Goal: Task Accomplishment & Management: Manage account settings

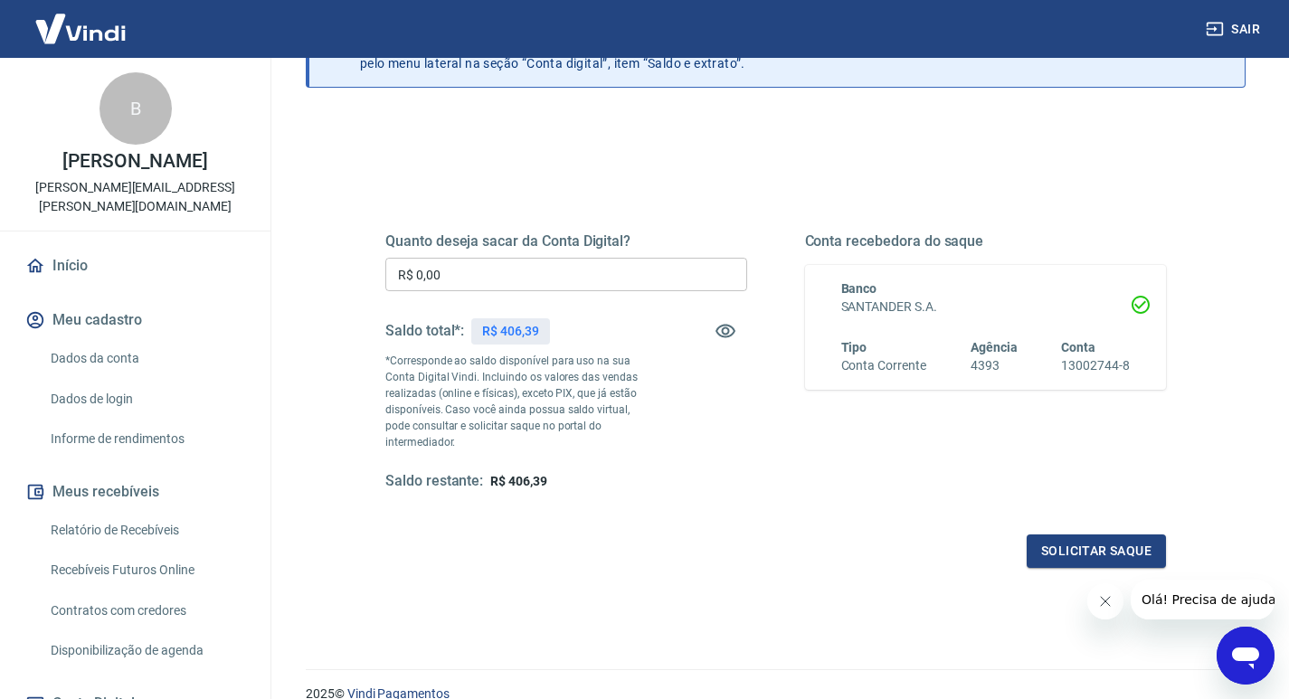
scroll to position [90, 0]
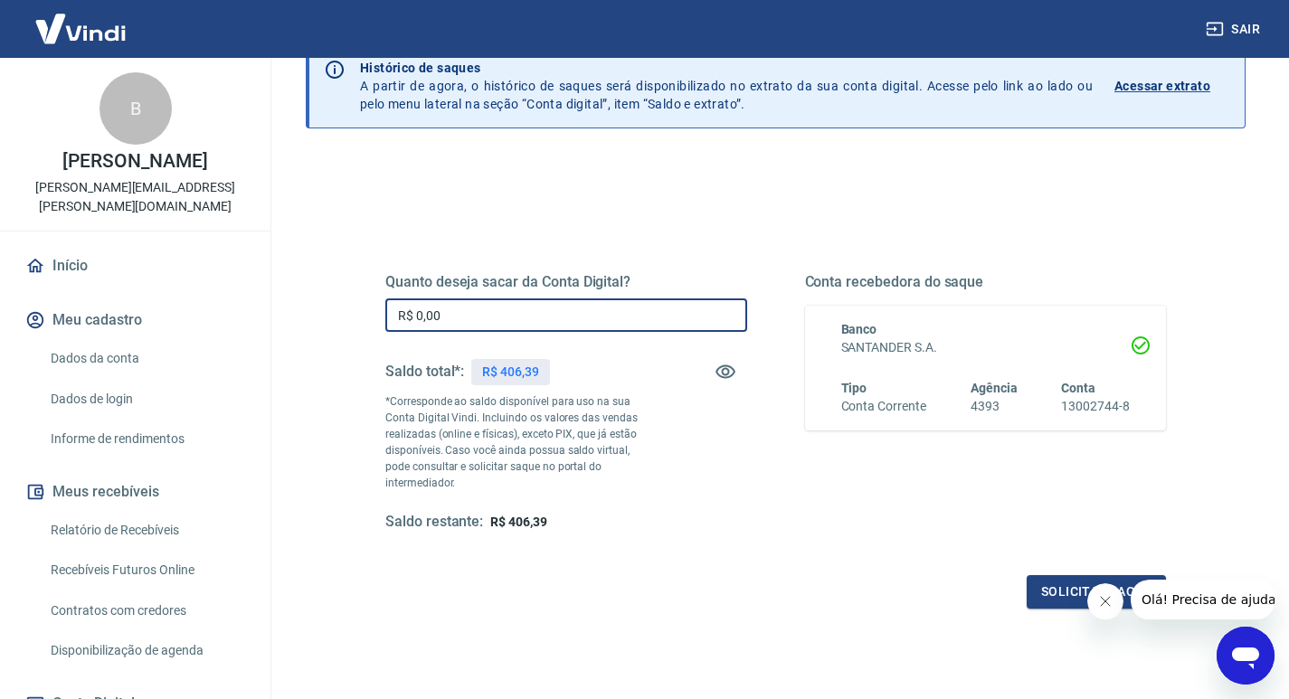
click at [605, 315] on input "R$ 0,00" at bounding box center [566, 314] width 362 height 33
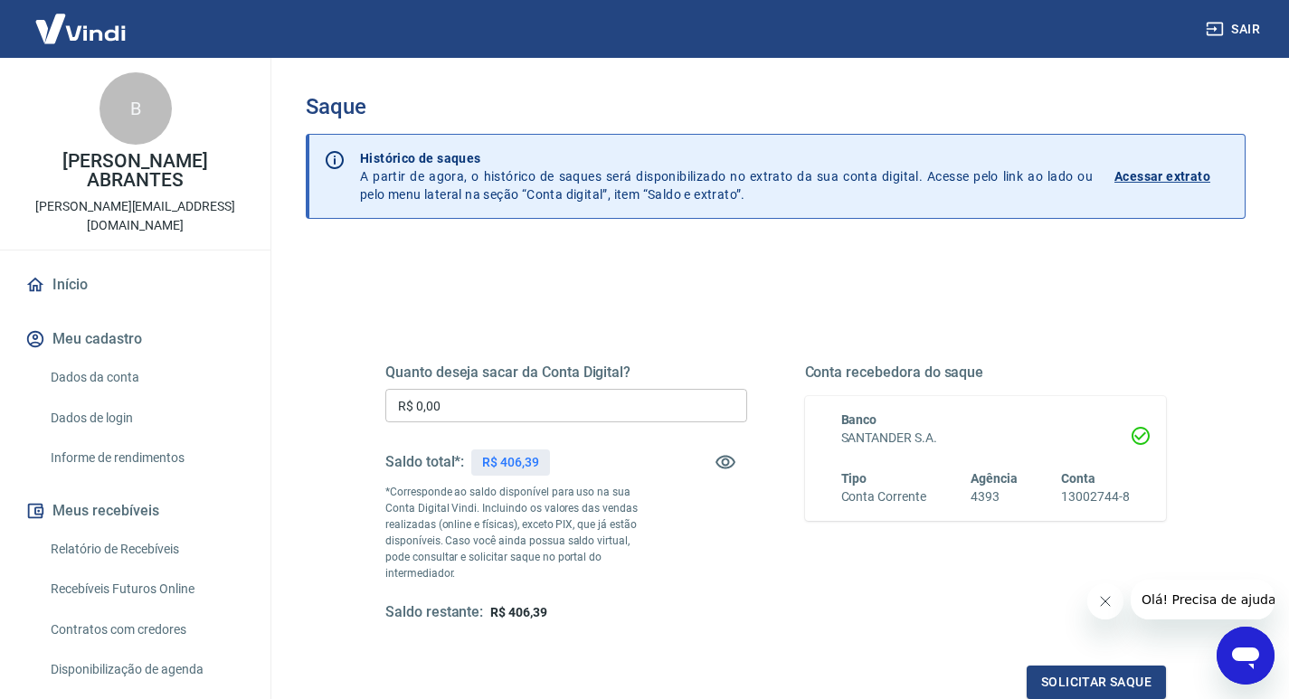
click at [590, 415] on input "R$ 0,00" at bounding box center [566, 405] width 362 height 33
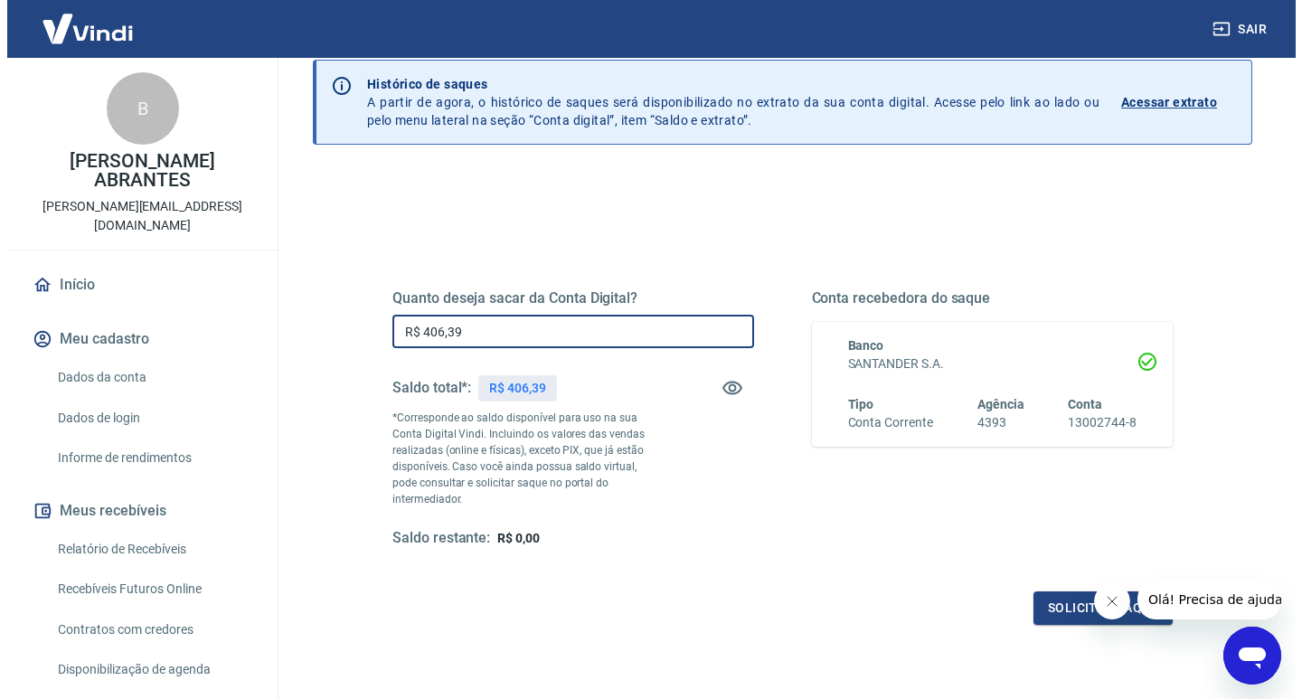
scroll to position [181, 0]
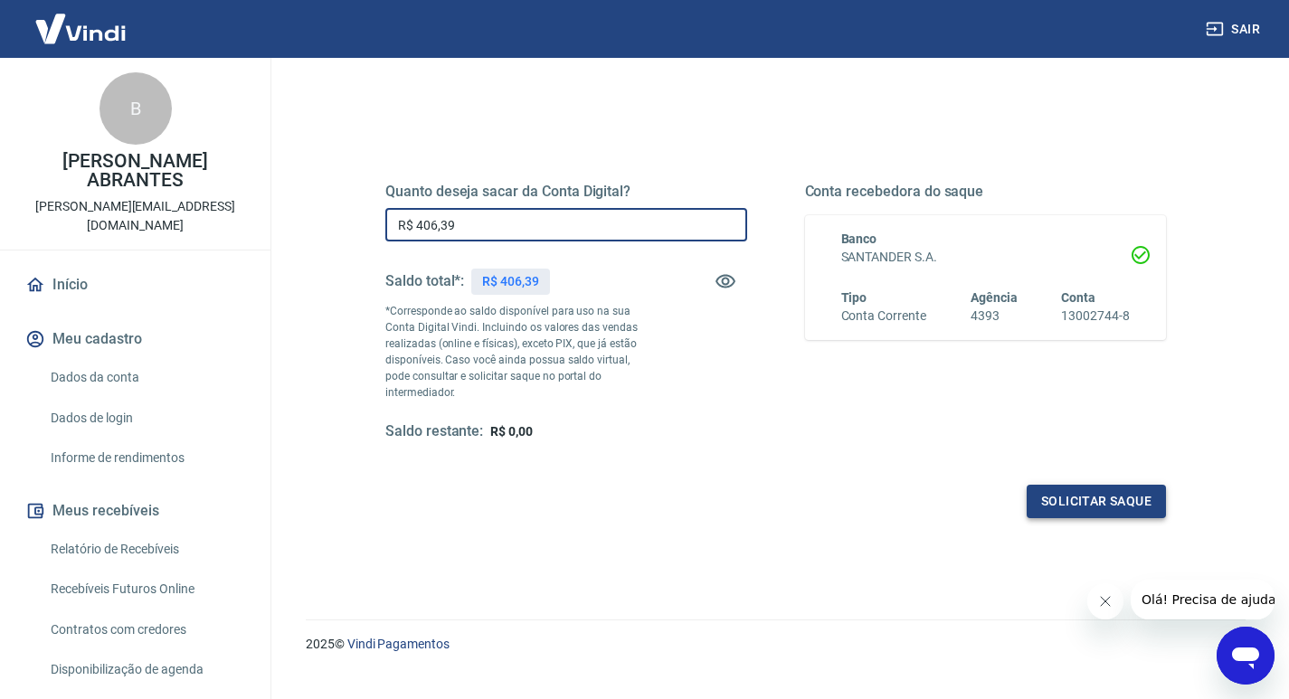
type input "R$ 406,39"
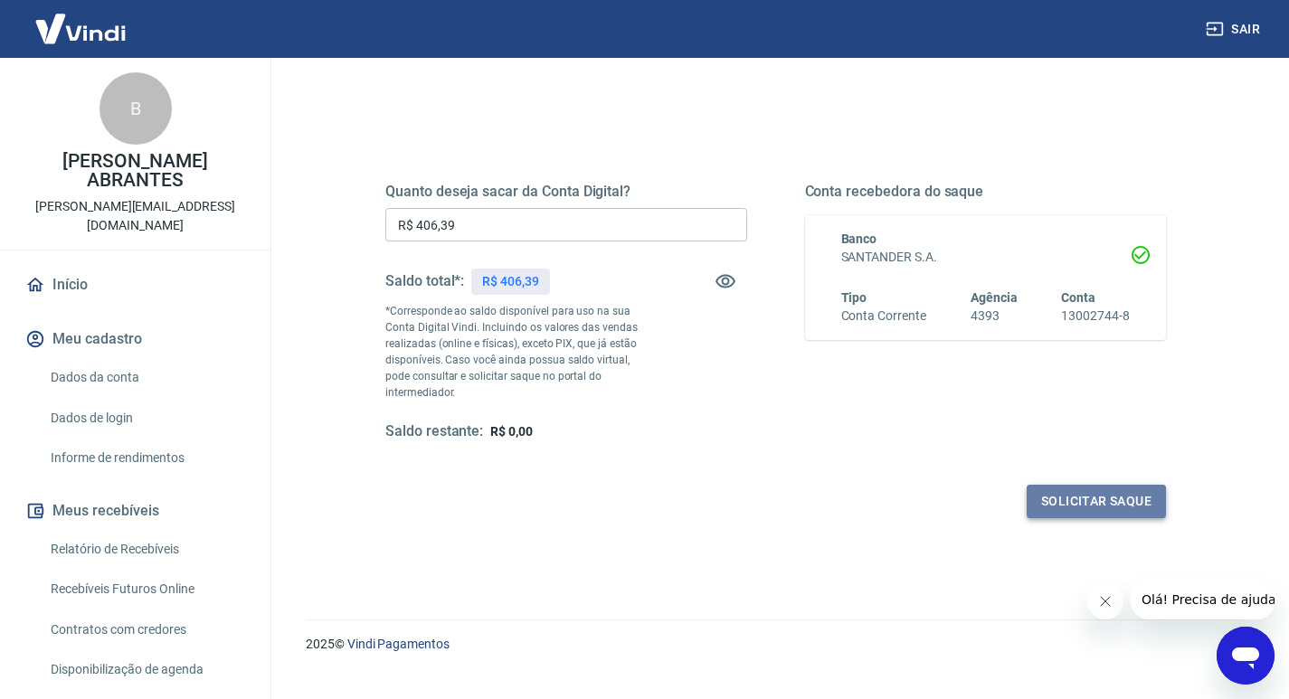
click at [1076, 497] on button "Solicitar saque" at bounding box center [1095, 501] width 139 height 33
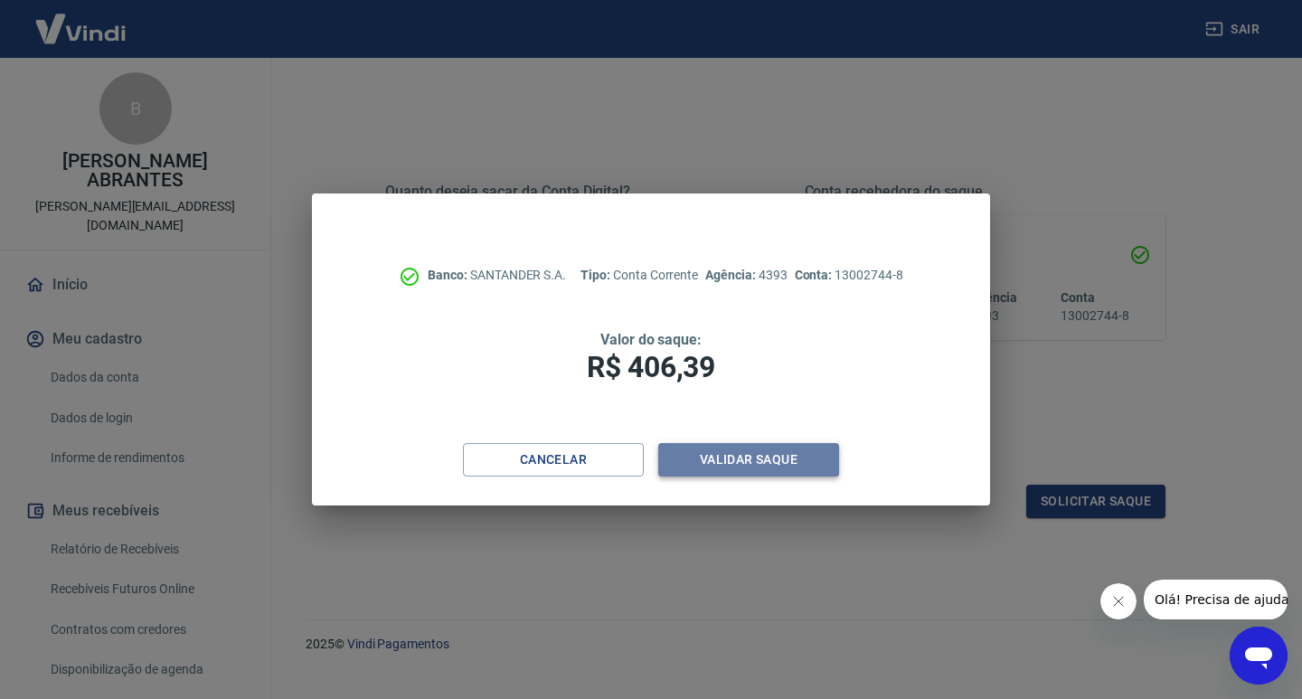
click at [751, 452] on button "Validar saque" at bounding box center [748, 459] width 181 height 33
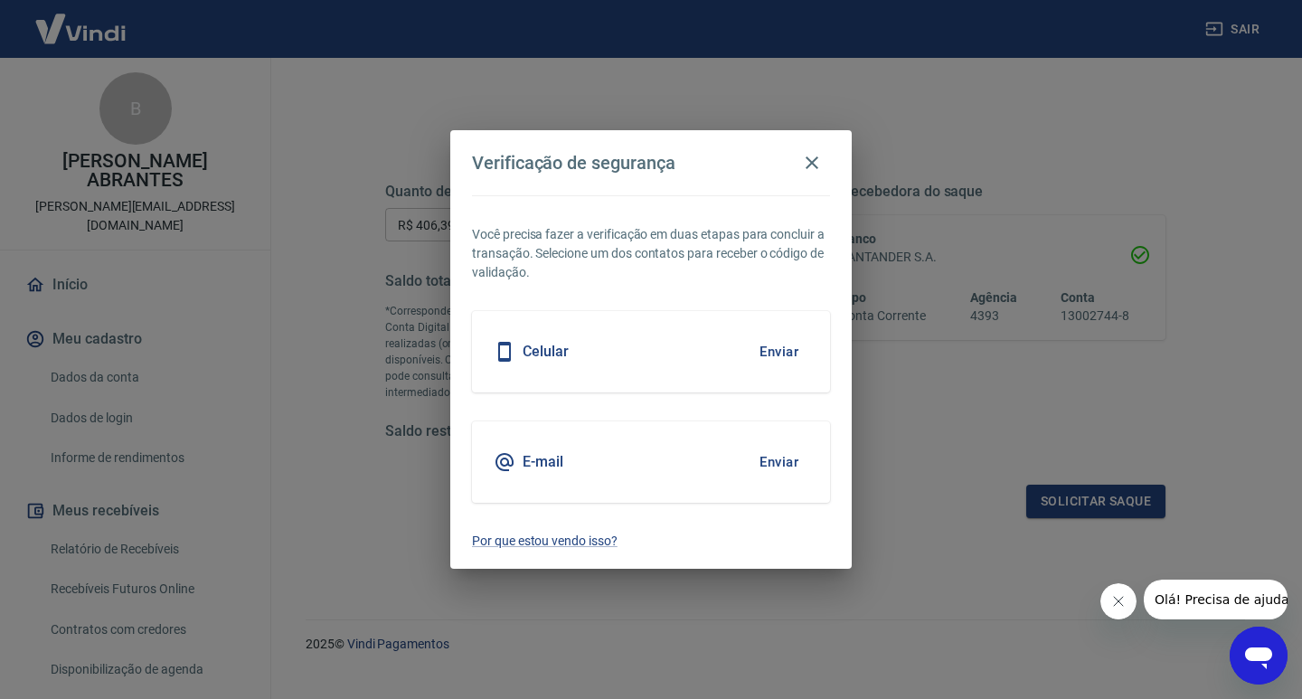
click at [685, 376] on div "Celular Enviar" at bounding box center [651, 351] width 358 height 81
click at [798, 341] on button "Enviar" at bounding box center [779, 352] width 59 height 38
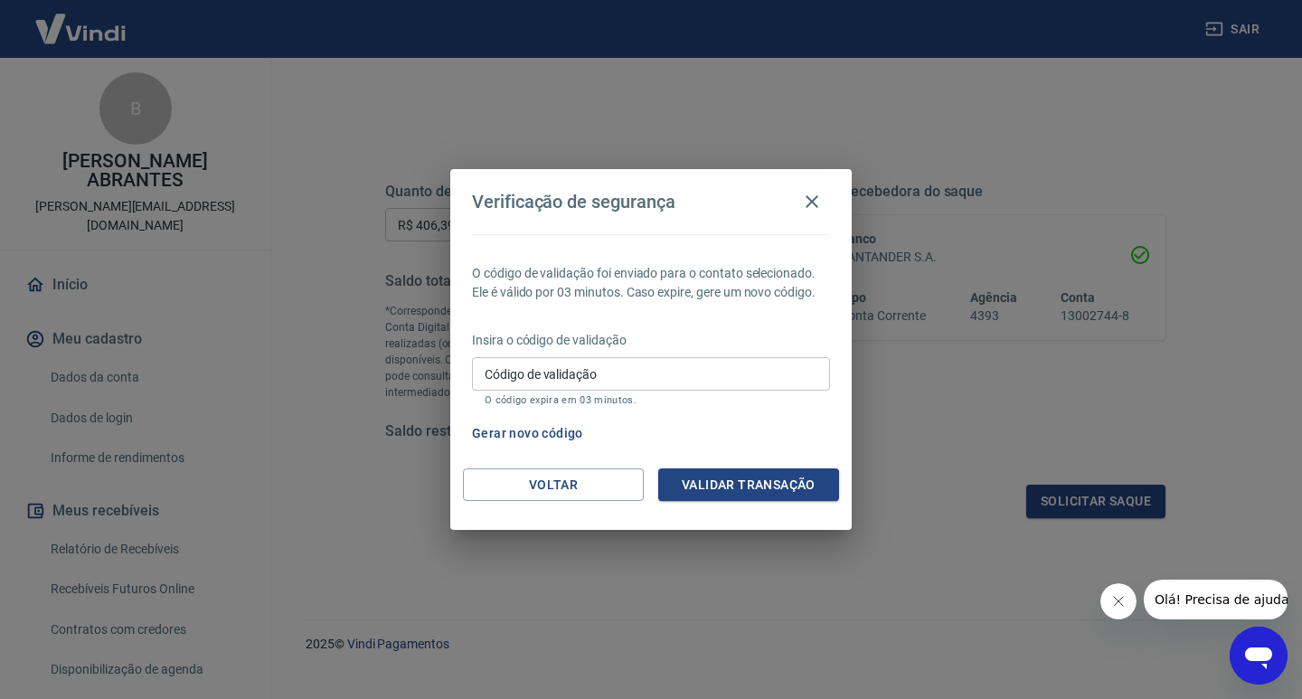
click at [726, 389] on input "Código de validação" at bounding box center [651, 373] width 358 height 33
click at [785, 489] on button "Validar transação" at bounding box center [748, 484] width 181 height 33
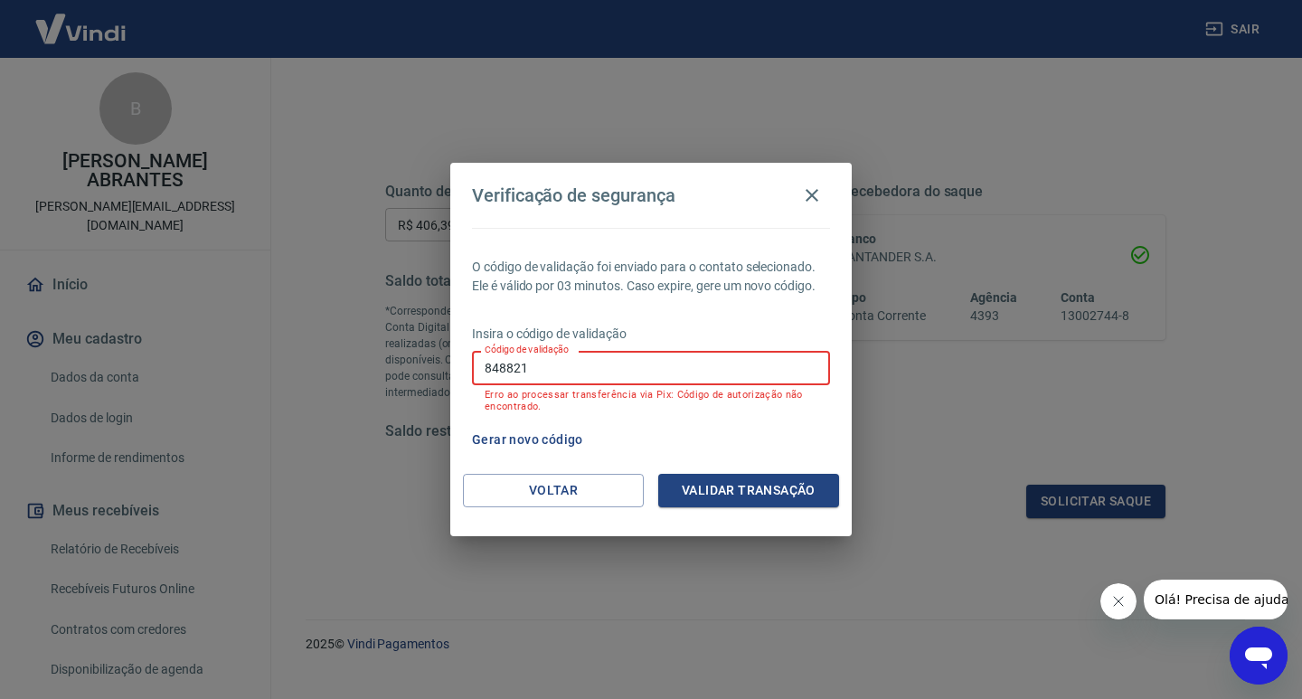
drag, startPoint x: 594, startPoint y: 375, endPoint x: 396, endPoint y: 381, distance: 198.1
click at [404, 381] on div "Verificação de segurança O código de validação foi enviado para o contato selec…" at bounding box center [651, 349] width 1302 height 699
type input "848821"
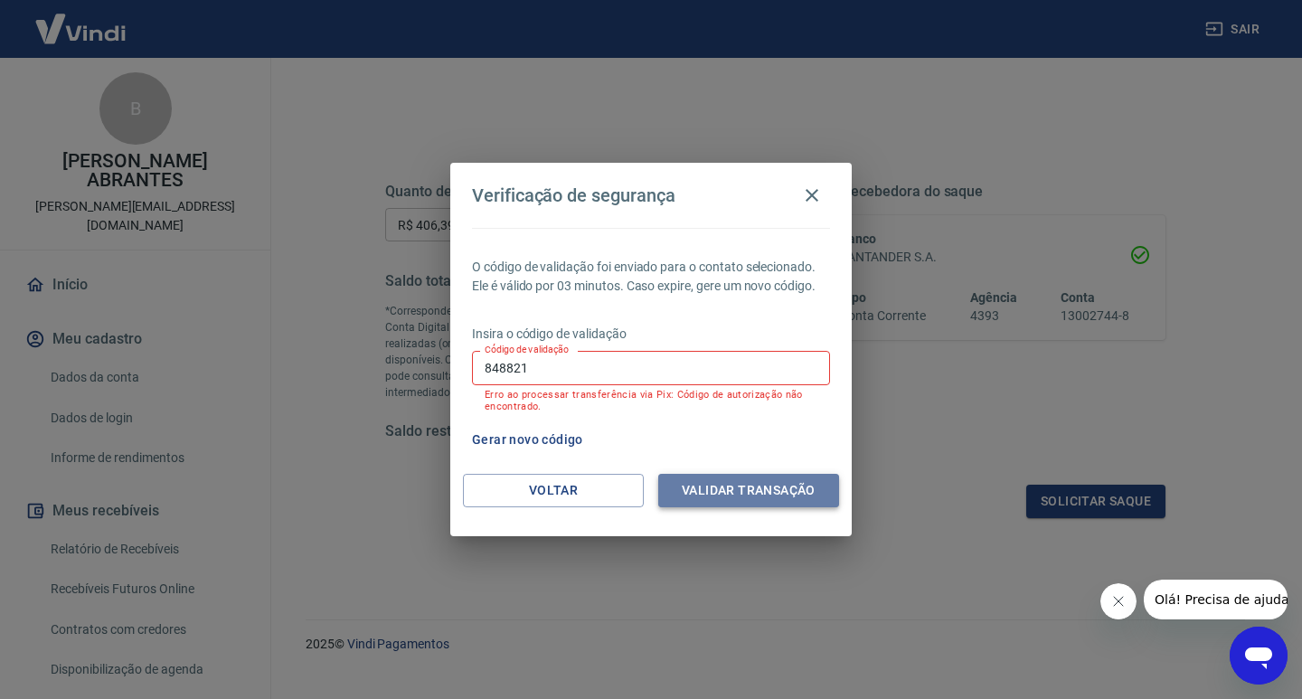
click at [754, 484] on button "Validar transação" at bounding box center [748, 490] width 181 height 33
click at [560, 439] on button "Gerar novo código" at bounding box center [528, 439] width 126 height 33
click at [524, 427] on button "Gerar novo código" at bounding box center [528, 439] width 126 height 33
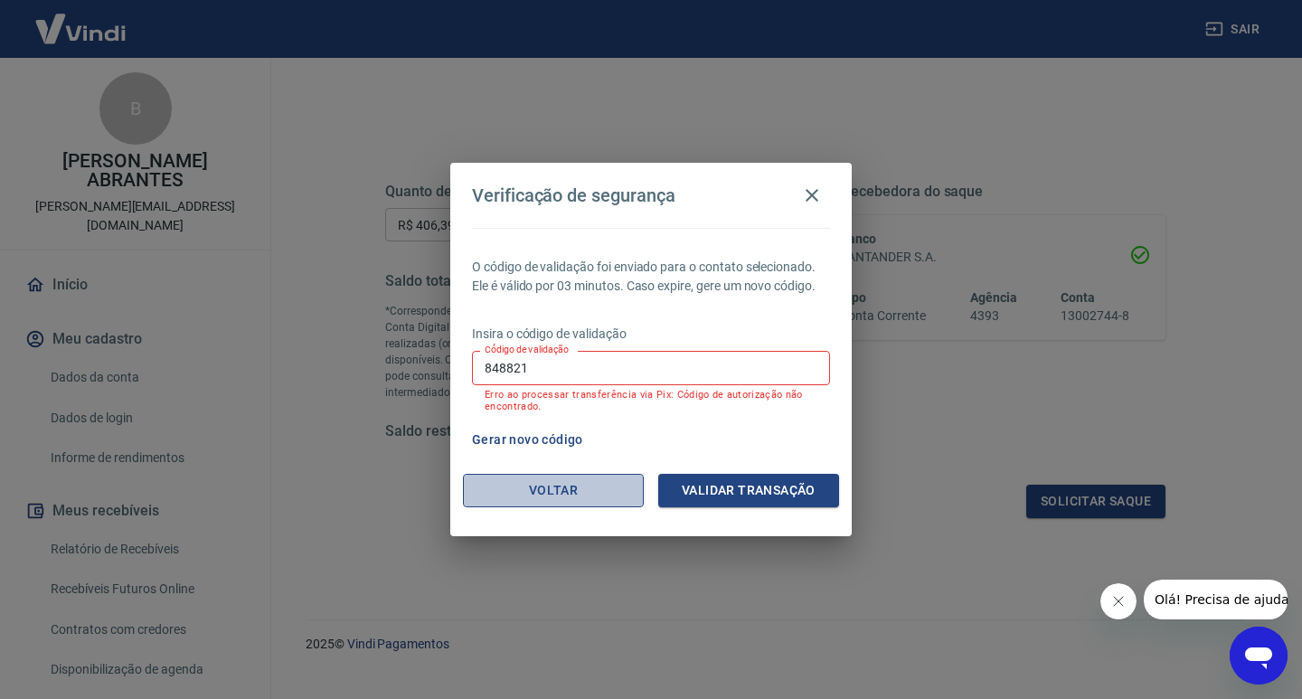
click at [569, 498] on button "Voltar" at bounding box center [553, 490] width 181 height 33
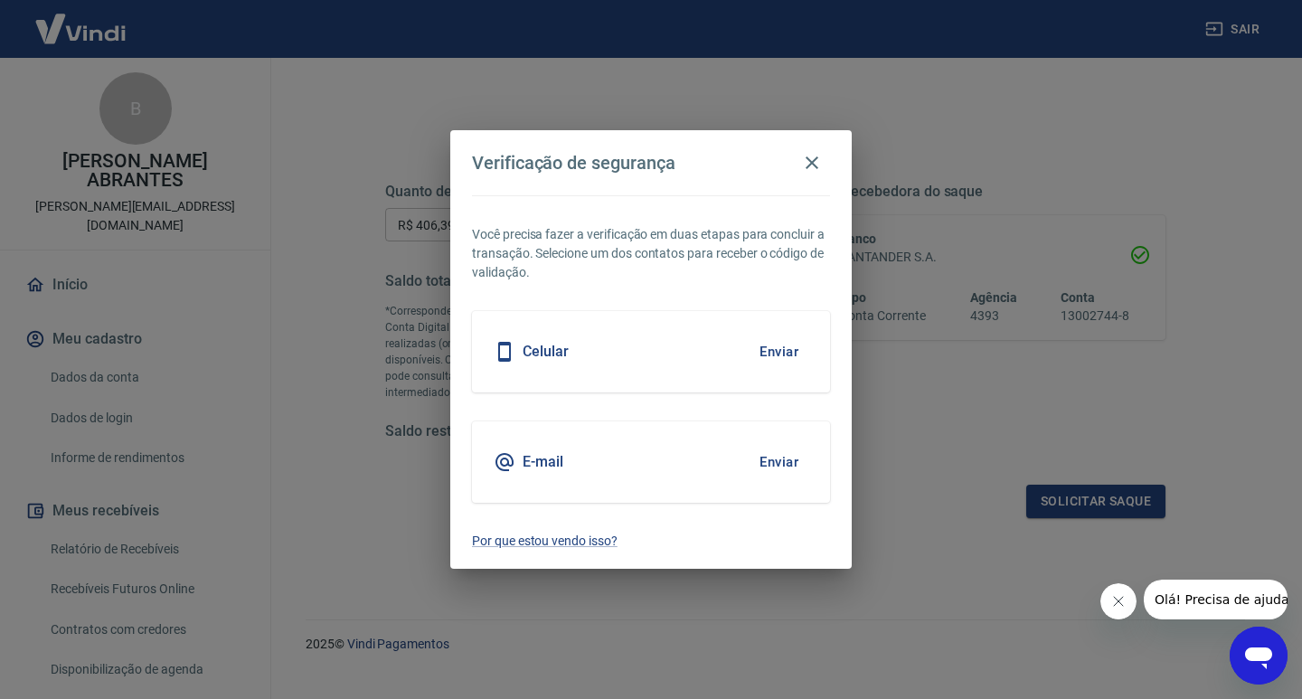
click at [578, 364] on div "Celular Enviar" at bounding box center [651, 351] width 358 height 81
click at [780, 347] on button "Enviar" at bounding box center [779, 352] width 59 height 38
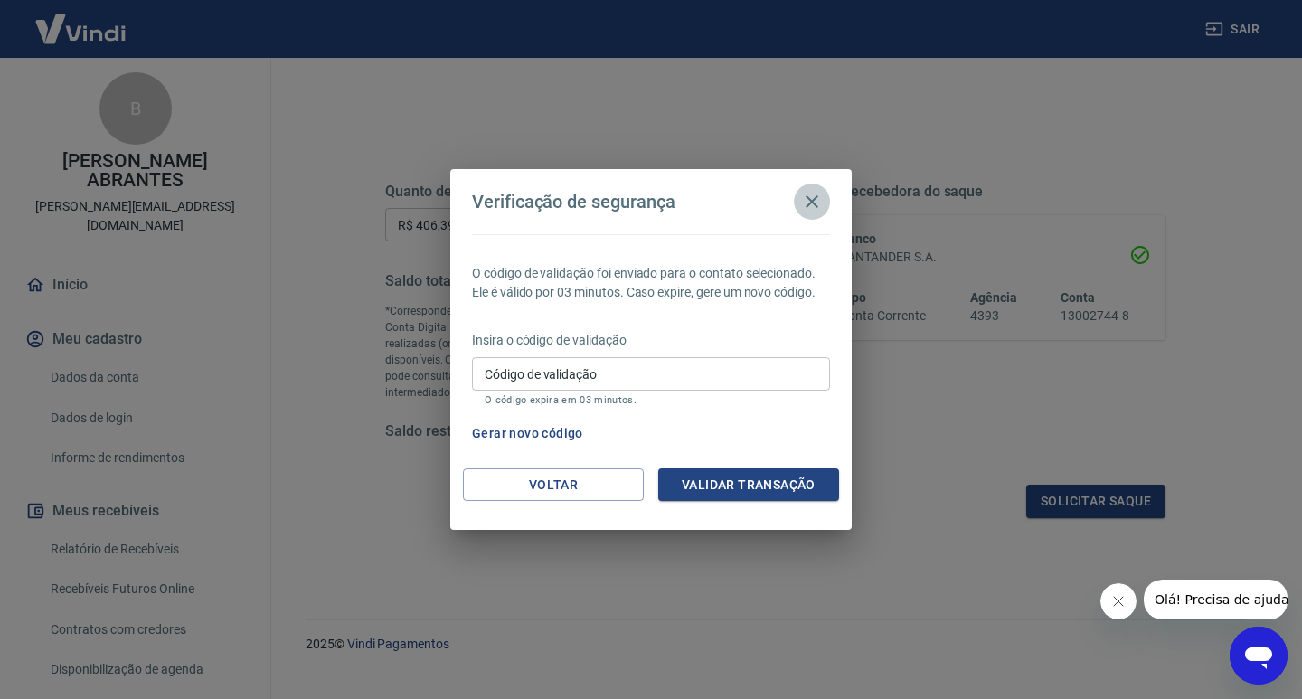
click at [811, 203] on icon "button" at bounding box center [812, 201] width 13 height 13
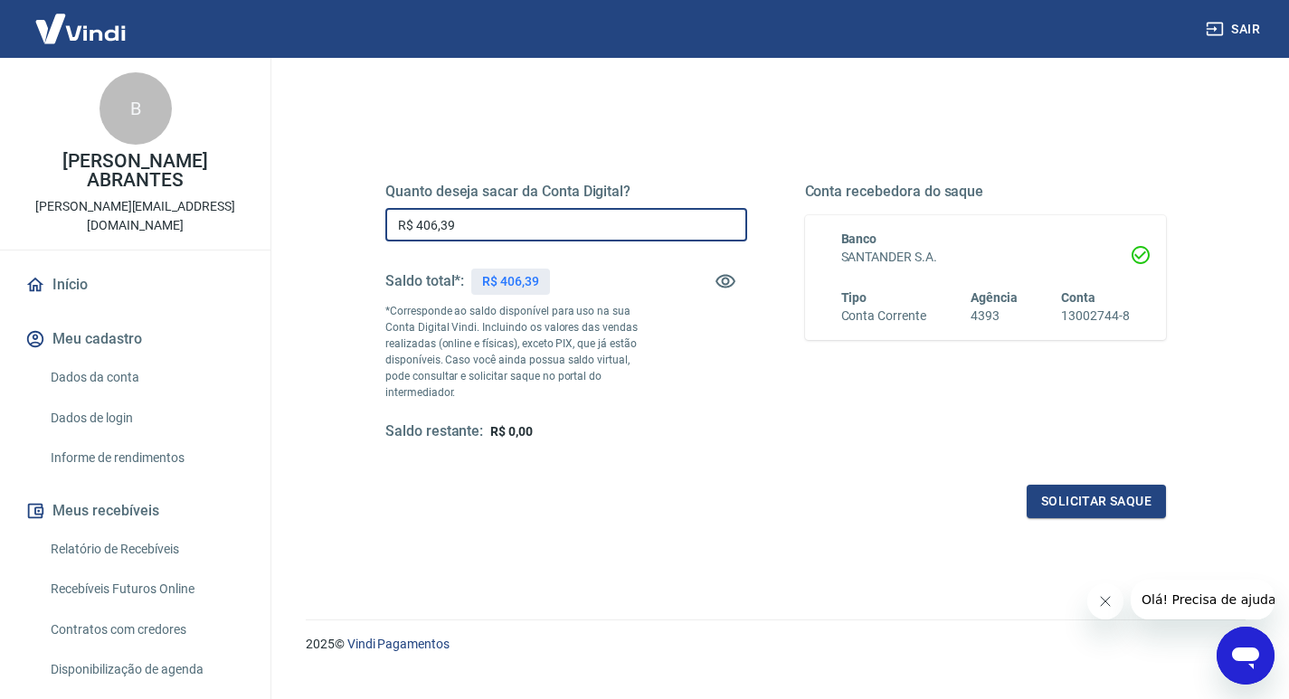
click at [584, 218] on input "R$ 406,39" at bounding box center [566, 224] width 362 height 33
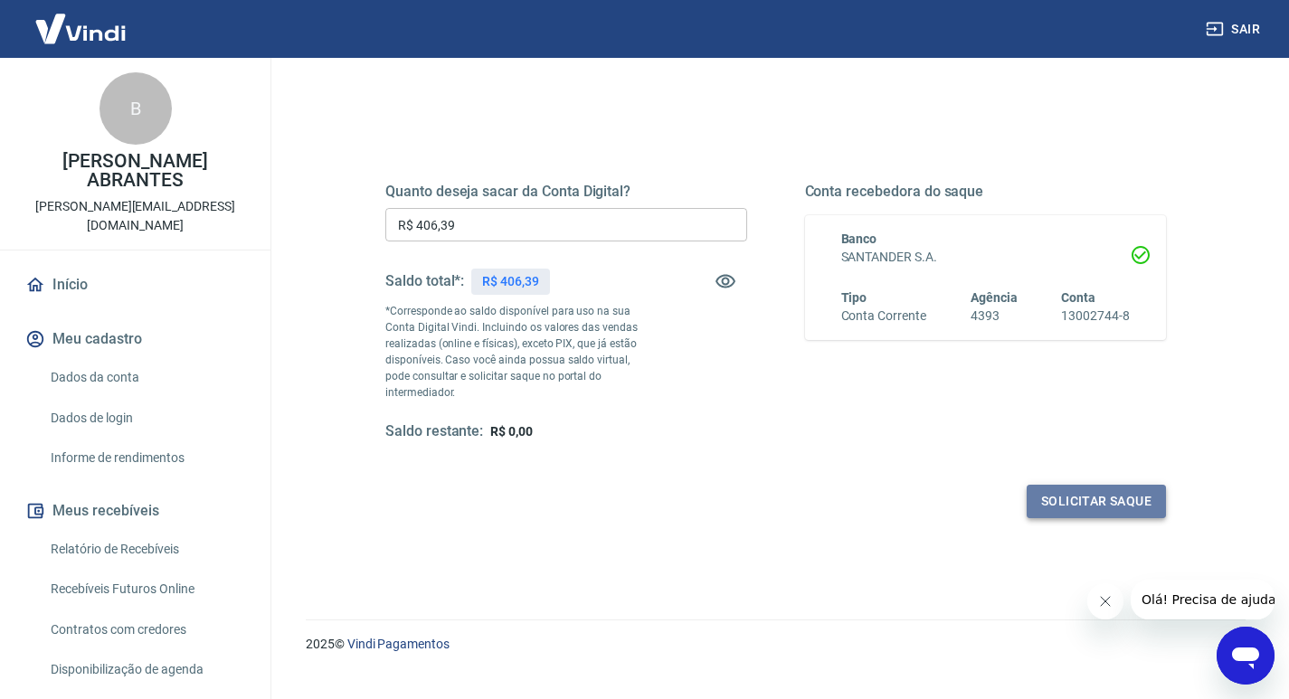
click at [1127, 490] on button "Solicitar saque" at bounding box center [1095, 501] width 139 height 33
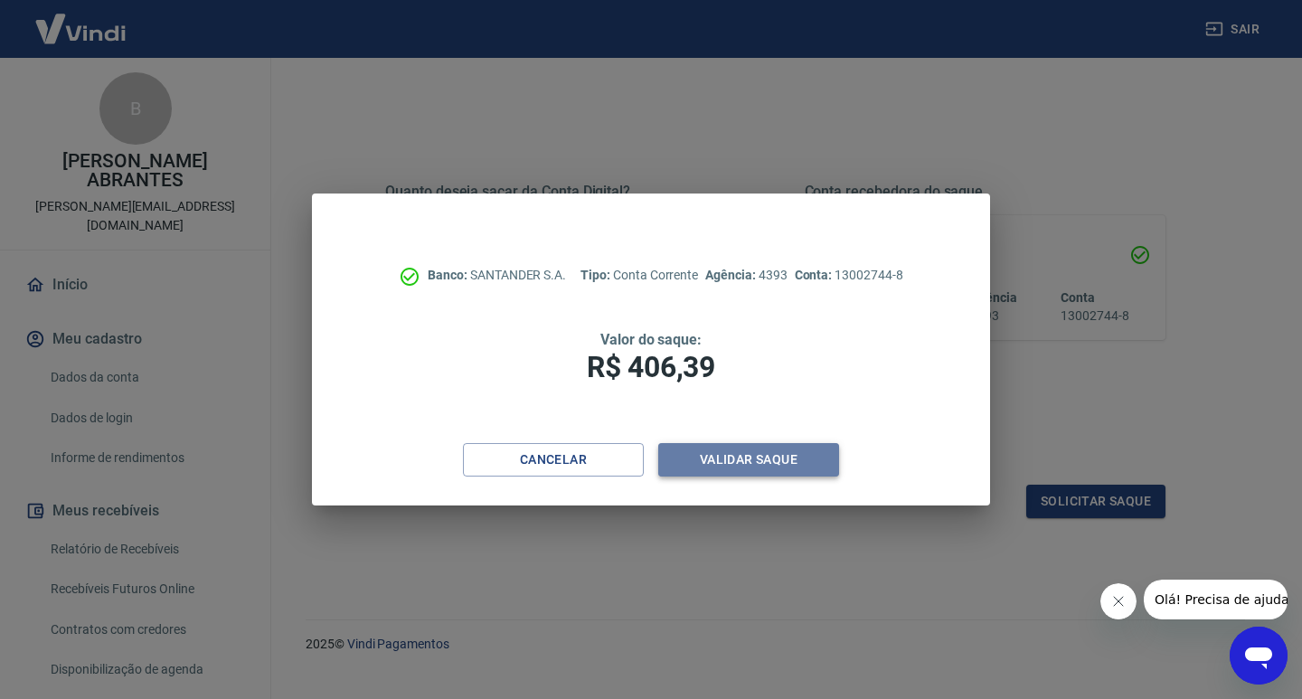
click at [738, 449] on button "Validar saque" at bounding box center [748, 459] width 181 height 33
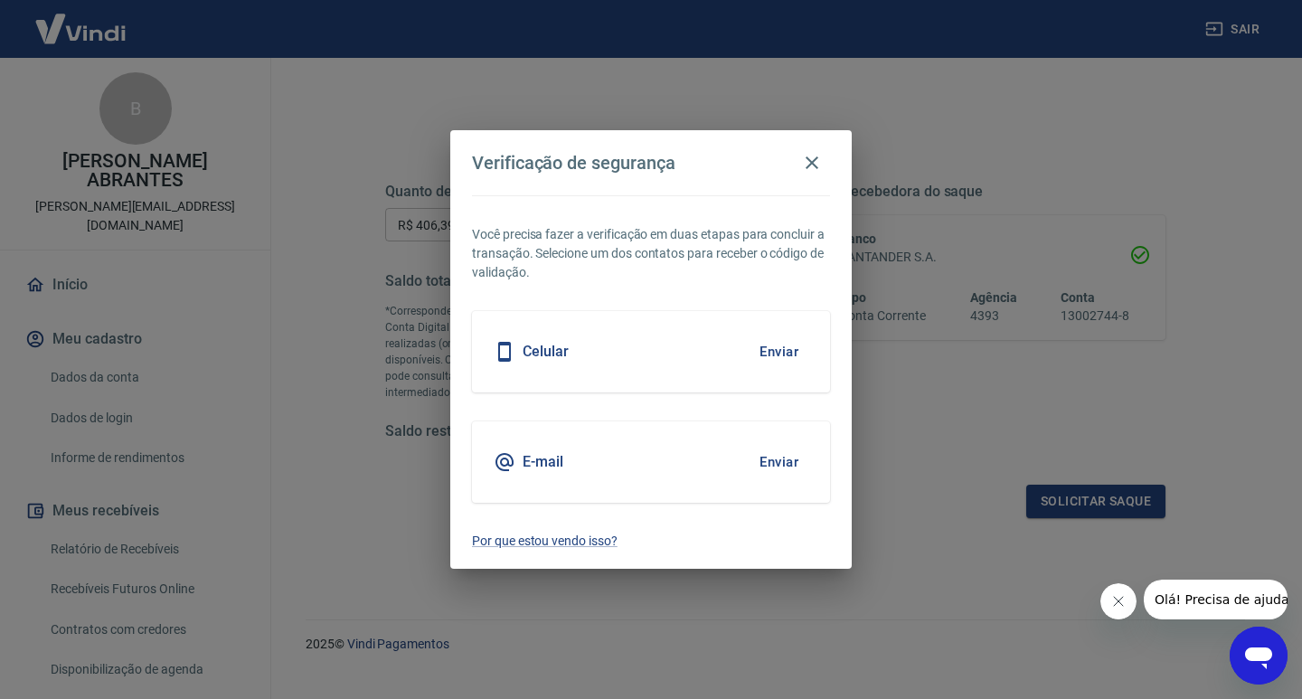
click at [642, 467] on div "E-mail Enviar" at bounding box center [651, 461] width 358 height 81
click at [769, 446] on button "Enviar" at bounding box center [779, 462] width 59 height 38
click at [769, 457] on button "Enviar" at bounding box center [779, 462] width 59 height 38
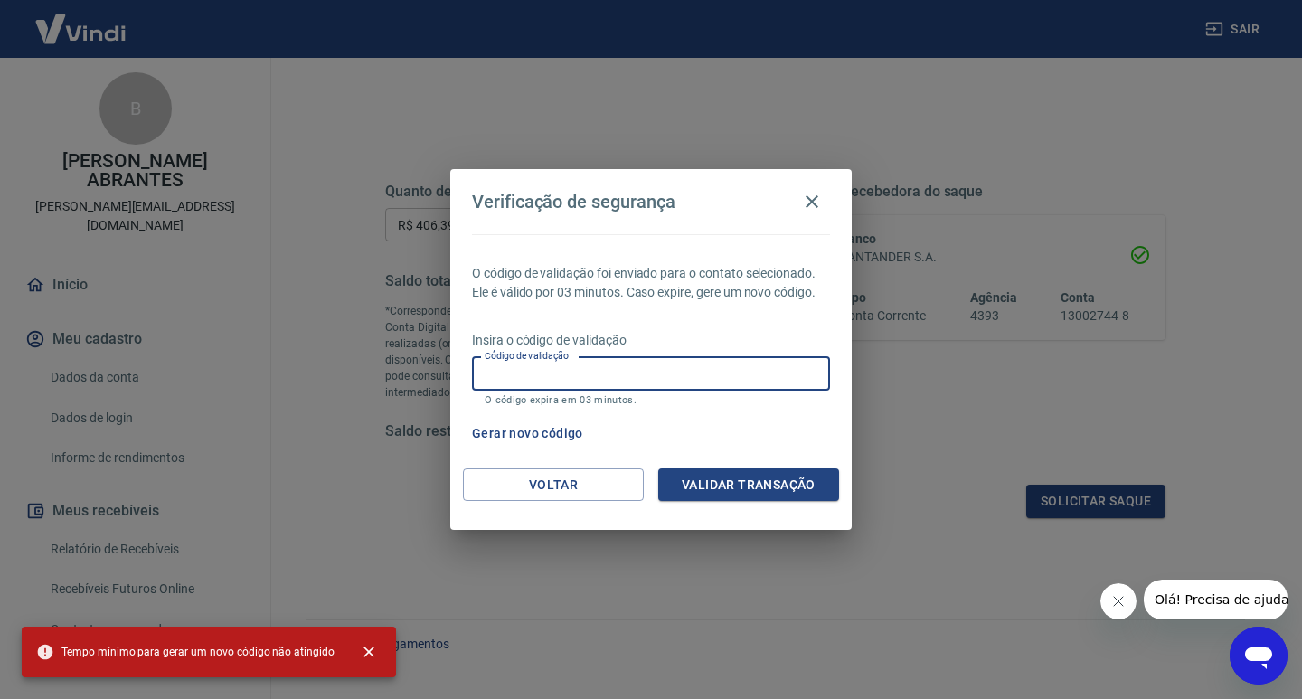
click at [730, 366] on input "Código de validação" at bounding box center [651, 373] width 358 height 33
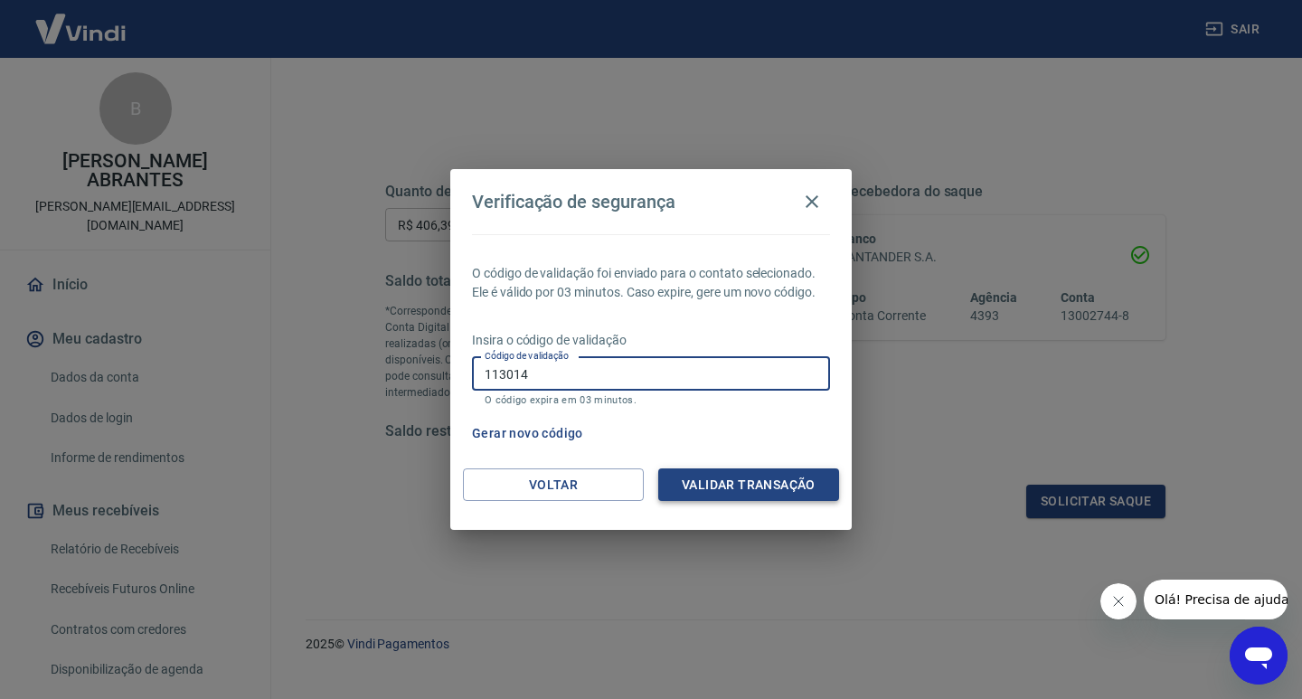
type input "113014"
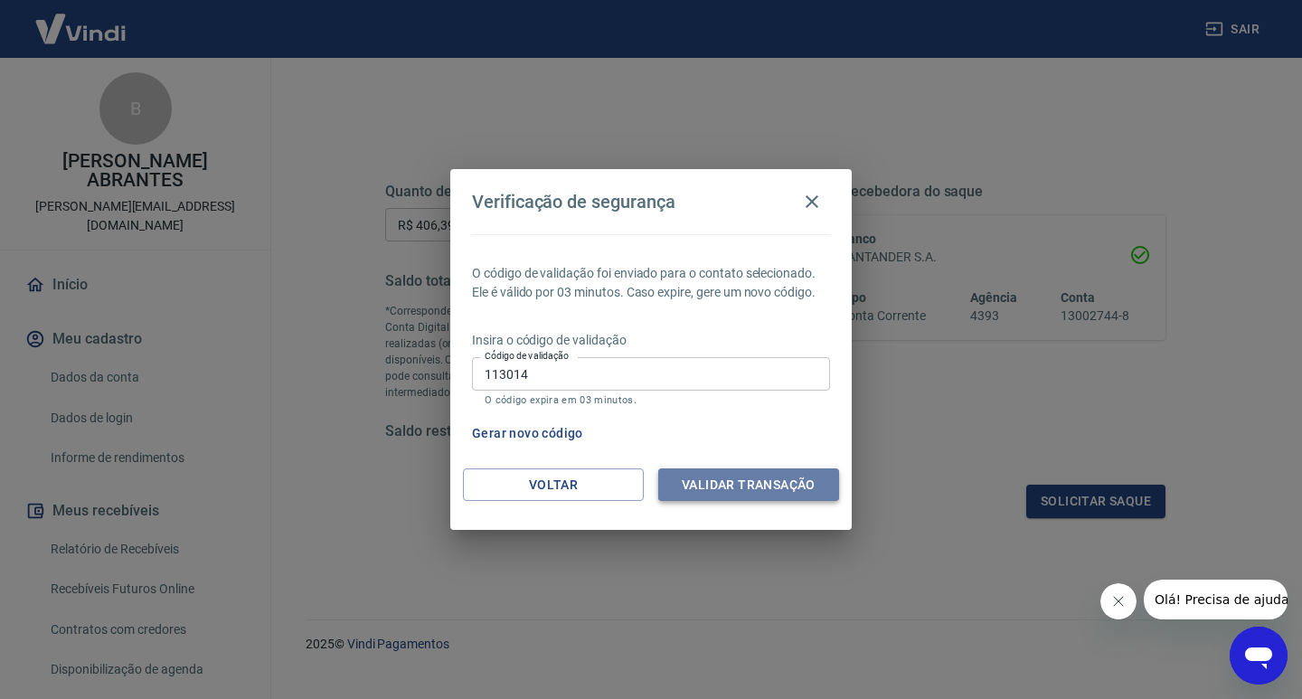
click at [792, 496] on button "Validar transação" at bounding box center [748, 484] width 181 height 33
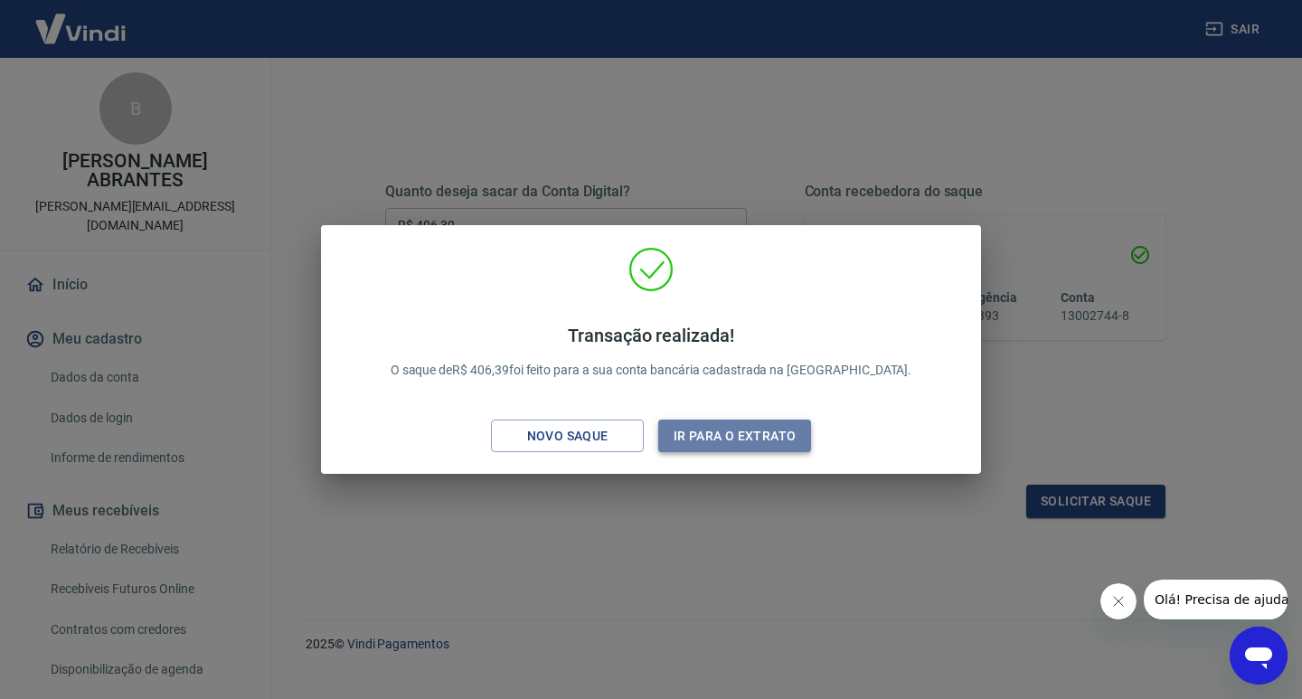
click at [677, 439] on button "Ir para o extrato" at bounding box center [734, 436] width 153 height 33
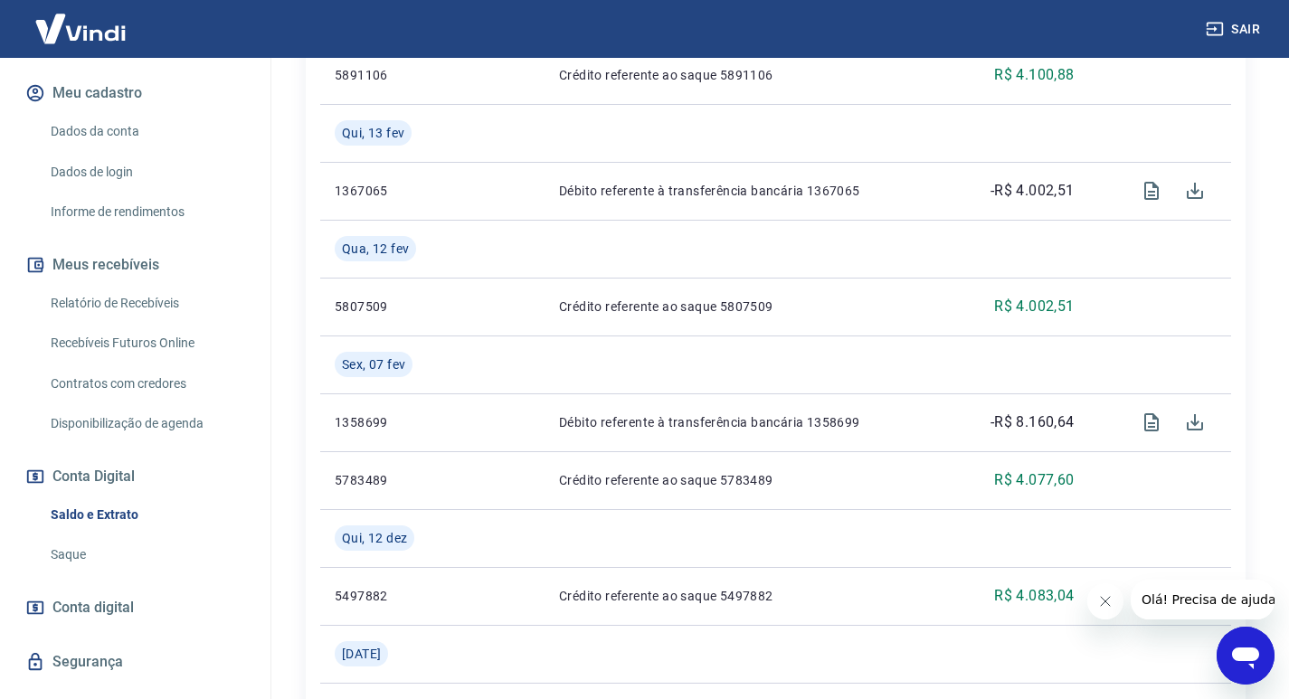
scroll to position [264, 0]
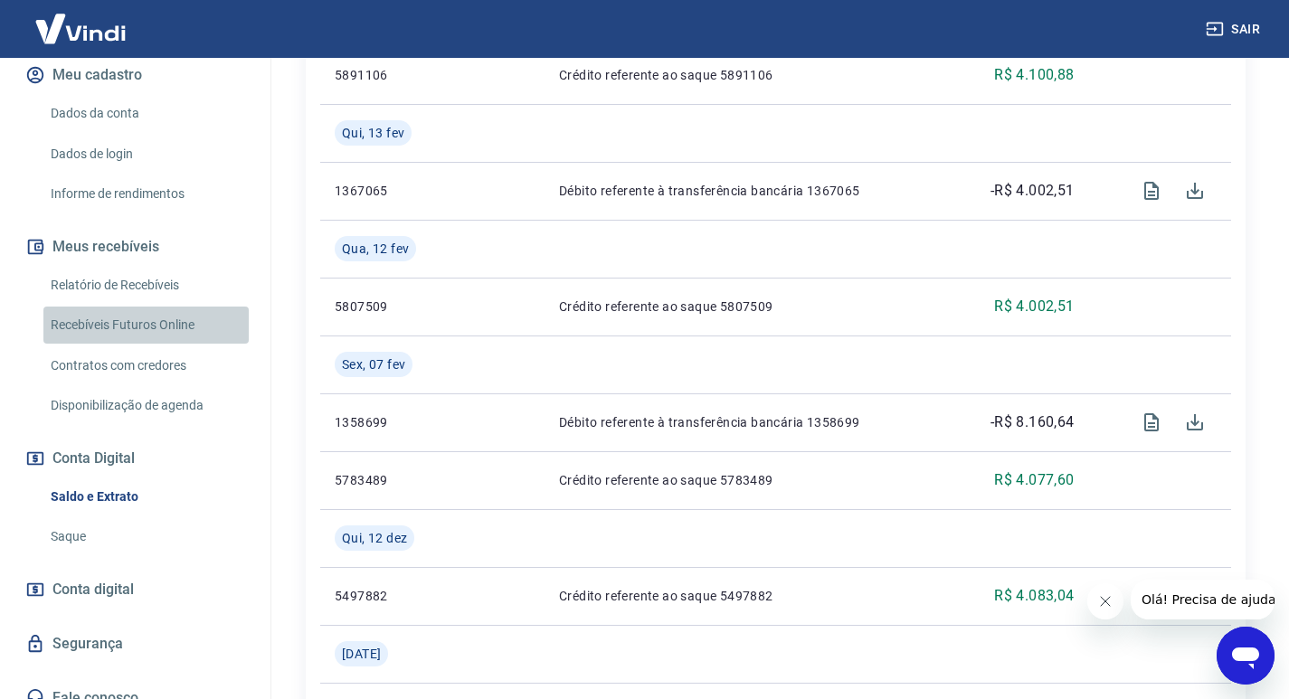
click at [157, 309] on link "Recebíveis Futuros Online" at bounding box center [145, 325] width 205 height 37
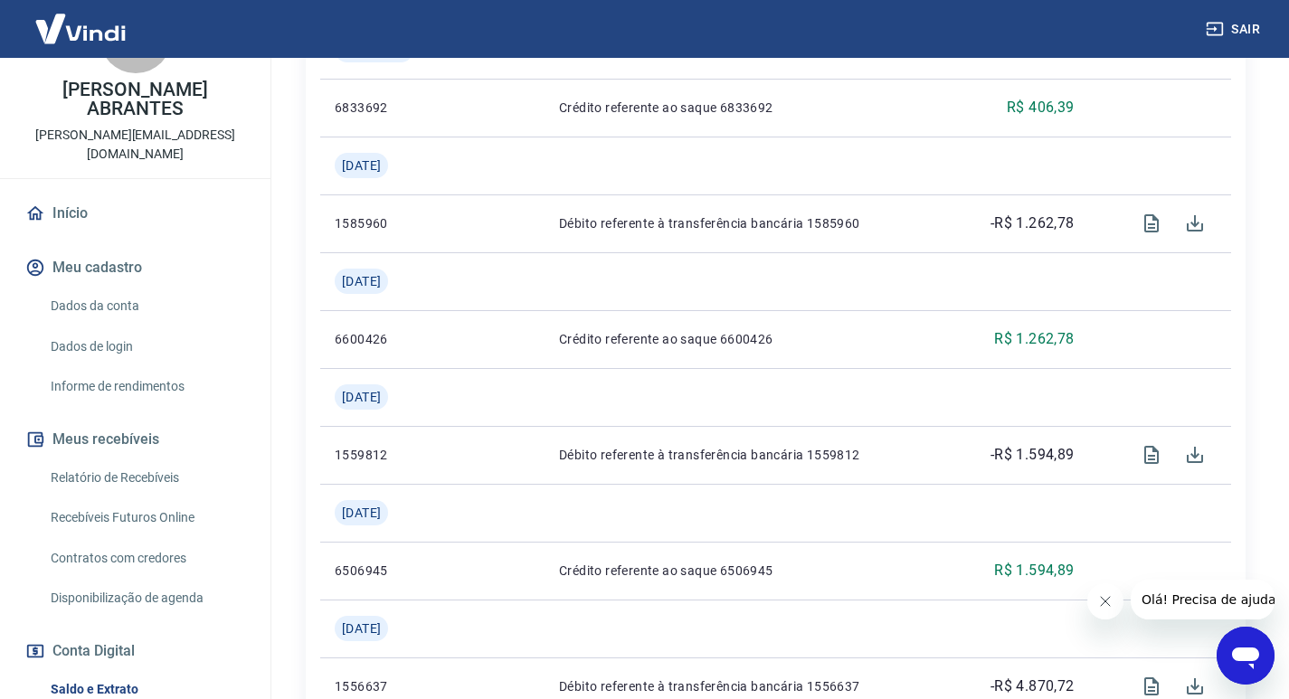
scroll to position [0, 0]
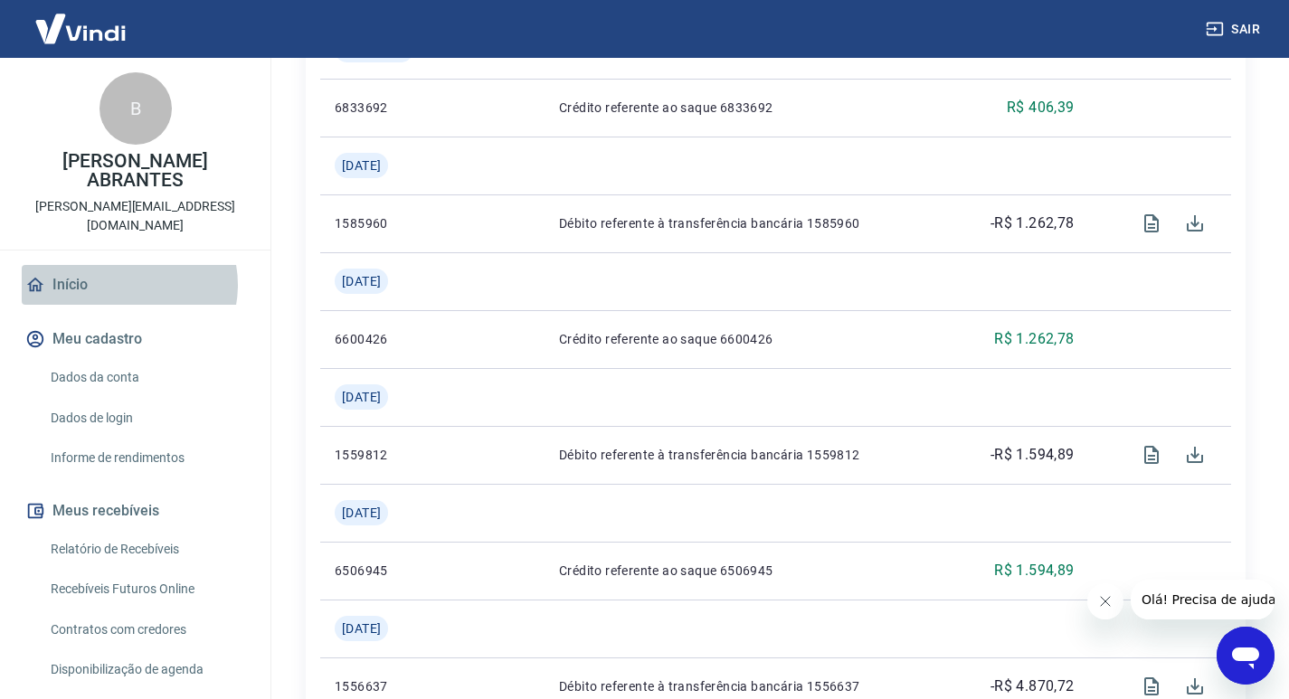
click at [124, 265] on link "Início" at bounding box center [135, 285] width 227 height 40
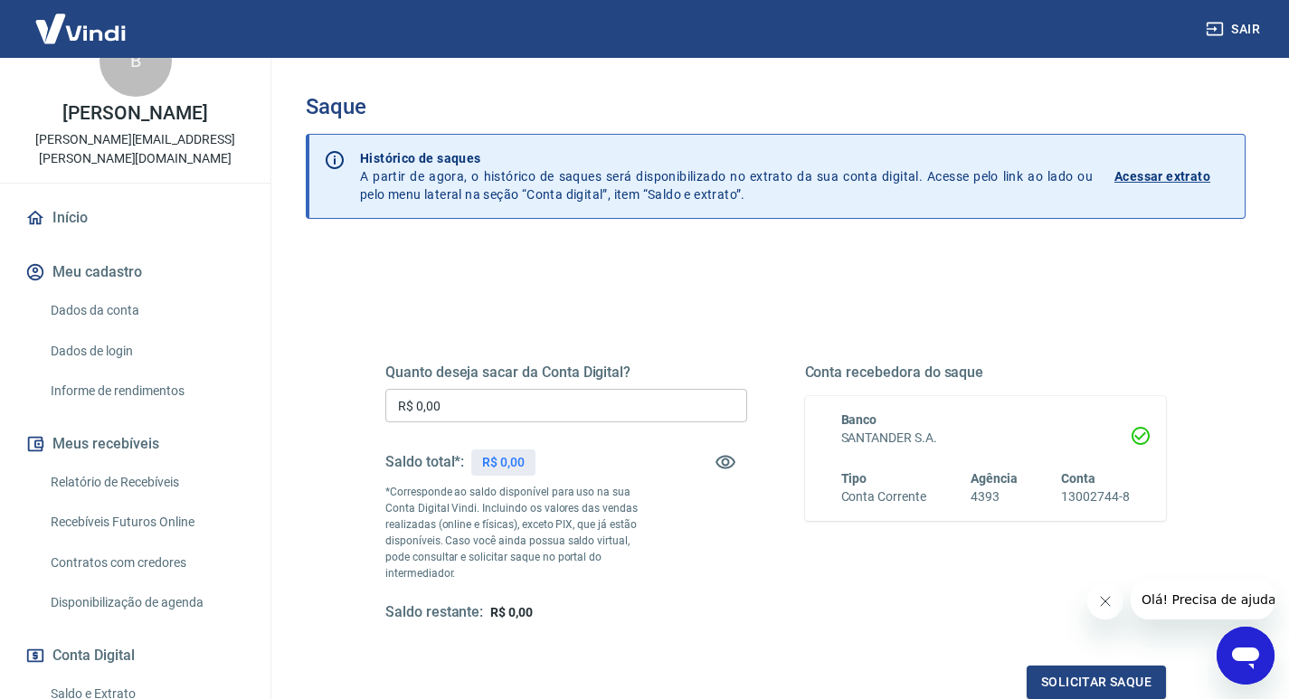
scroll to position [90, 0]
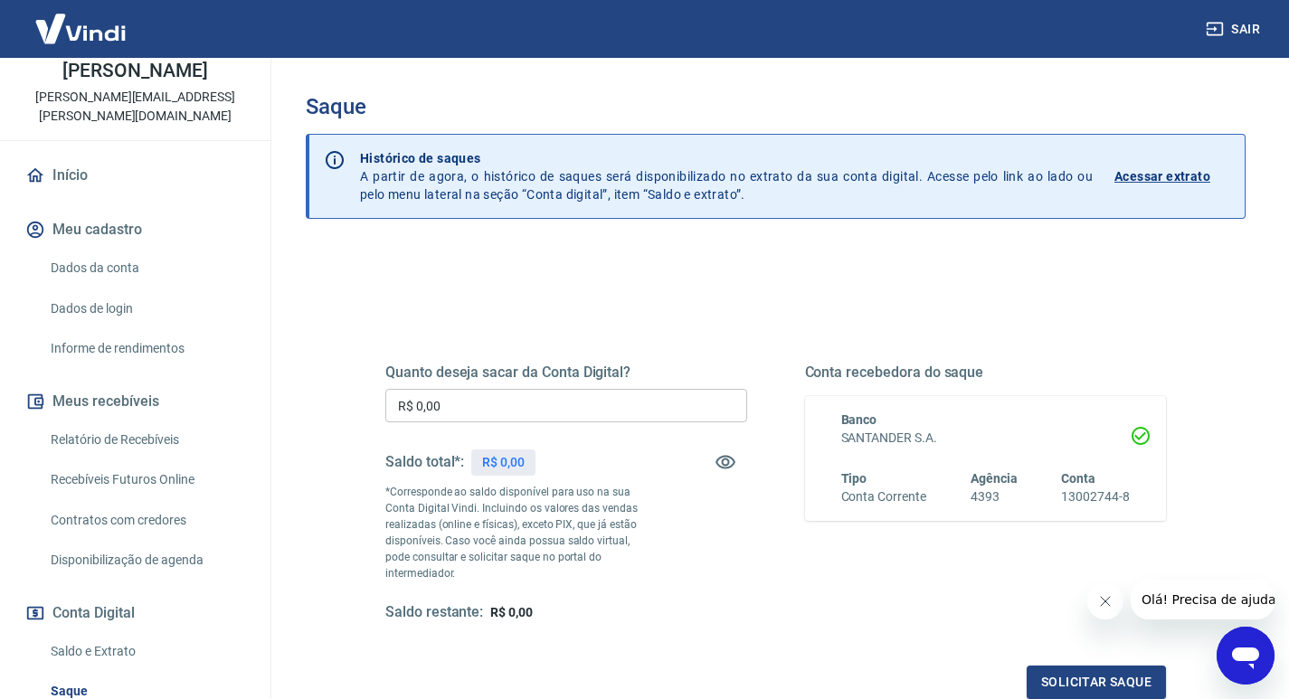
click at [179, 480] on link "Recebíveis Futuros Online" at bounding box center [145, 479] width 205 height 37
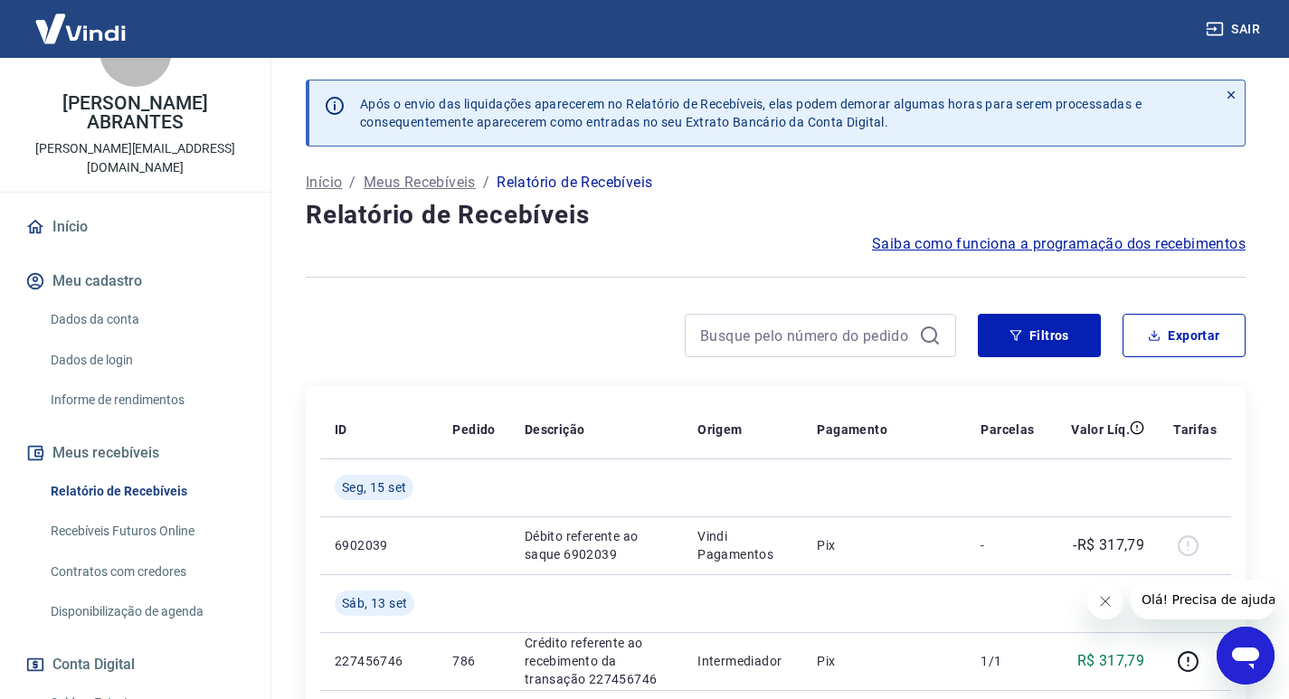
scroll to position [90, 0]
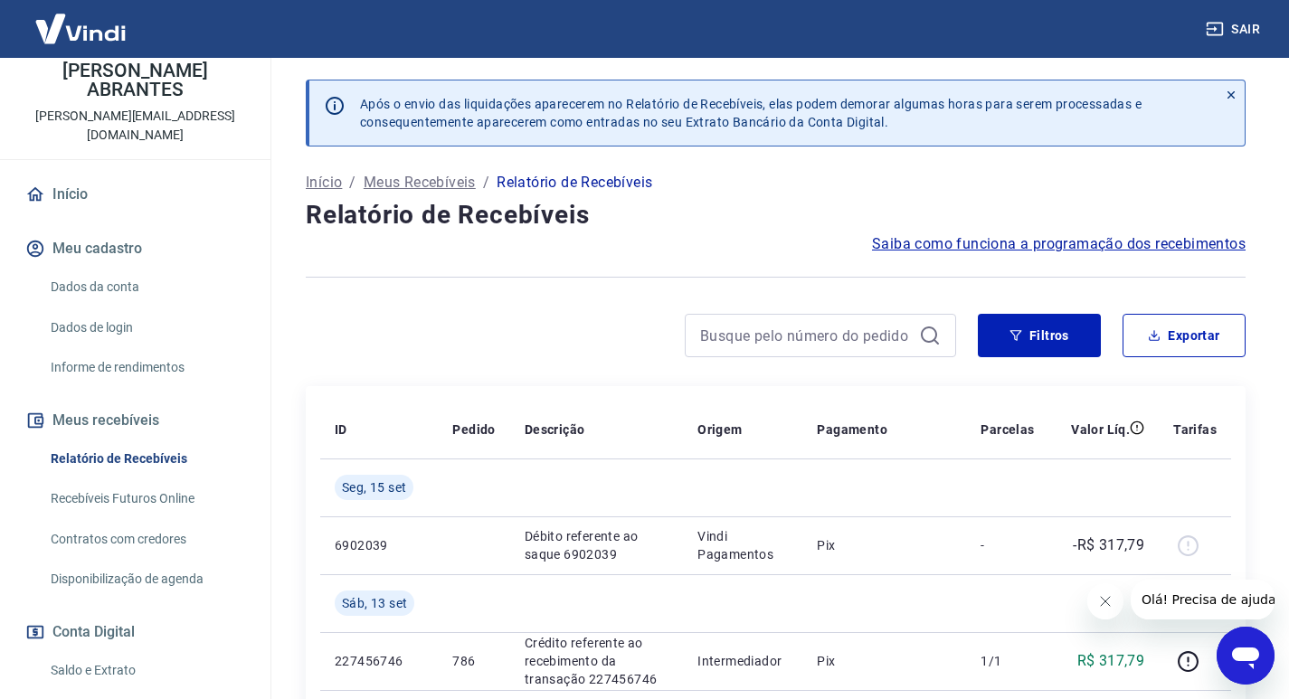
click at [149, 480] on link "Recebíveis Futuros Online" at bounding box center [145, 498] width 205 height 37
